Goal: Task Accomplishment & Management: Complete application form

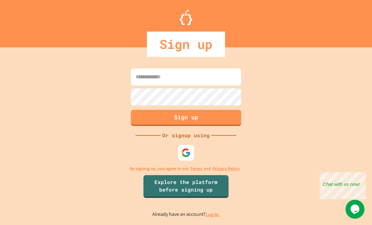
scroll to position [20, 0]
click at [150, 68] on input at bounding box center [186, 76] width 110 height 17
type input "**********"
click at [151, 111] on button "Sign up" at bounding box center [186, 118] width 110 height 16
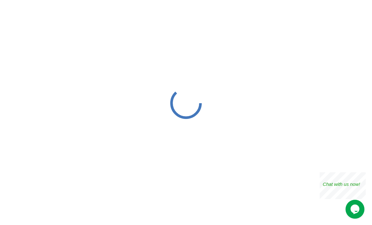
scroll to position [1, 0]
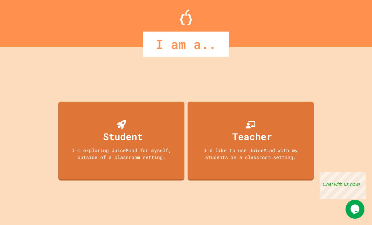
click at [169, 149] on div "Student I'm exploring JuiceMind for myself, outside of a classroom setting." at bounding box center [121, 141] width 126 height 79
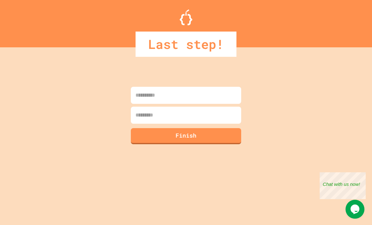
click at [209, 102] on input at bounding box center [186, 95] width 110 height 17
type input "**********"
click at [163, 118] on input at bounding box center [186, 115] width 110 height 17
type input "*******"
click at [145, 138] on button "Finish" at bounding box center [186, 136] width 110 height 16
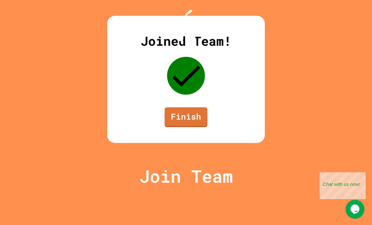
click at [199, 127] on link "Finish" at bounding box center [186, 117] width 43 height 20
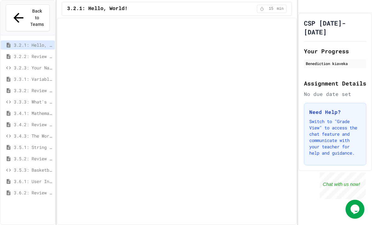
scroll to position [18, 0]
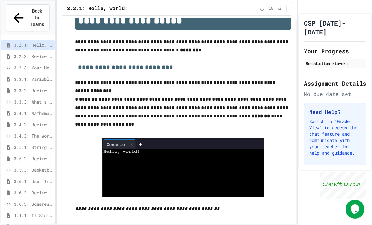
click at [137, 139] on img at bounding box center [183, 167] width 162 height 59
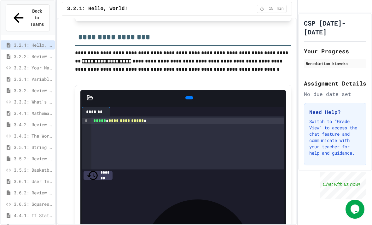
scroll to position [356, 0]
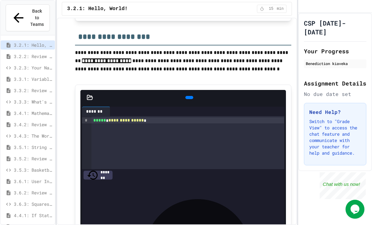
click at [189, 97] on icon at bounding box center [189, 97] width 0 height 0
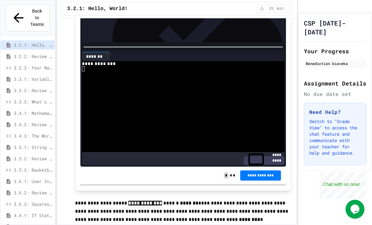
scroll to position [534, 0]
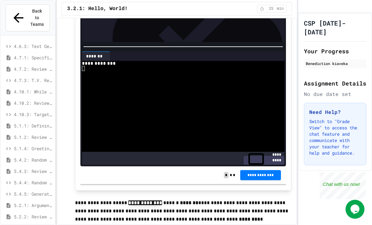
click at [21, 122] on span "5.1.1: Defining Functions" at bounding box center [33, 125] width 38 height 7
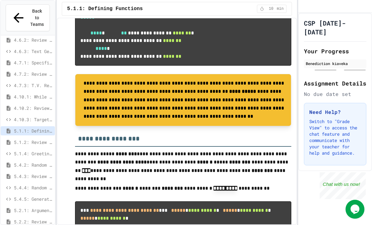
scroll to position [394, 0]
